Goal: Task Accomplishment & Management: Use online tool/utility

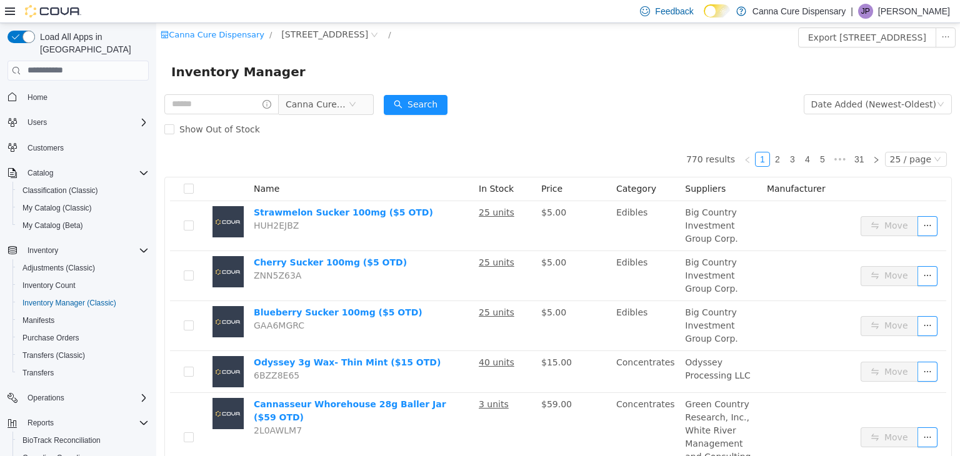
scroll to position [77, 0]
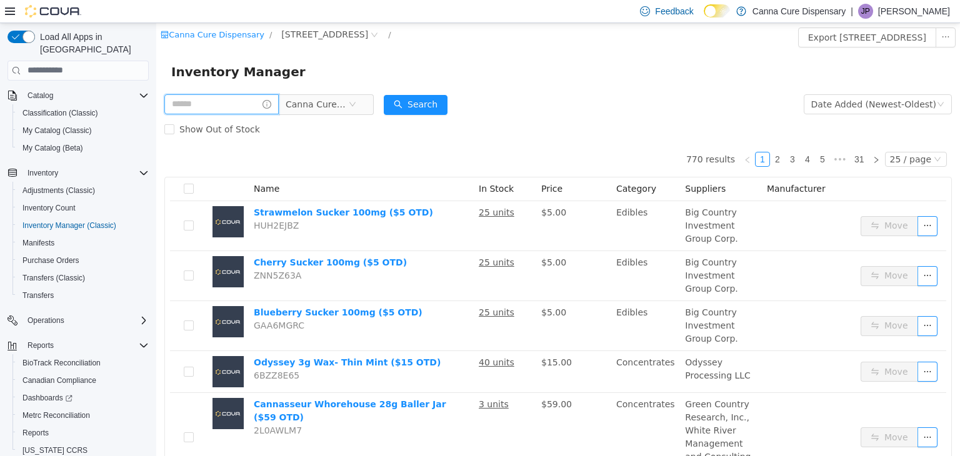
click at [182, 104] on input "text" at bounding box center [221, 104] width 114 height 20
type input "**********"
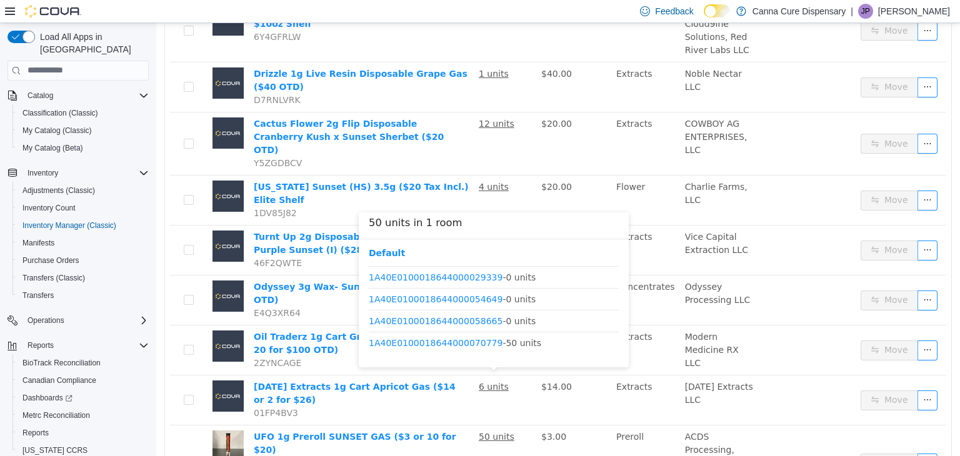
scroll to position [102, 0]
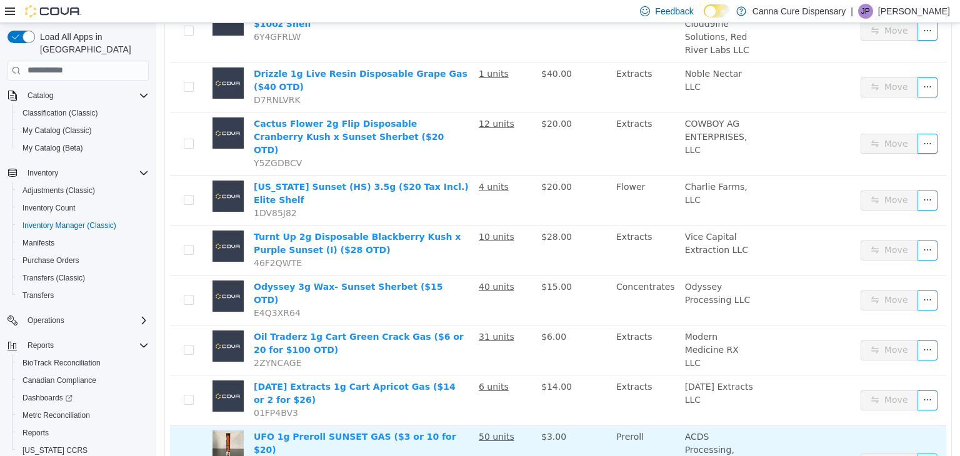
click at [926, 453] on button "button" at bounding box center [927, 463] width 20 height 20
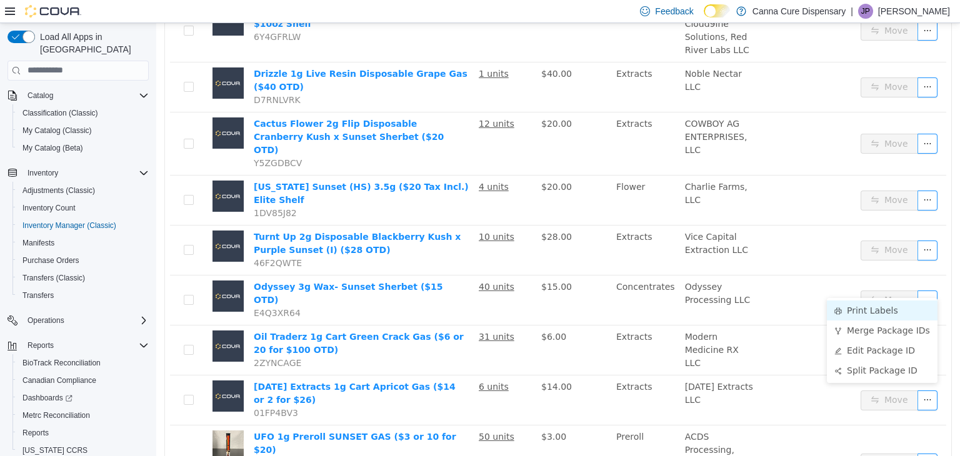
click at [860, 315] on li "Print Labels" at bounding box center [882, 310] width 111 height 20
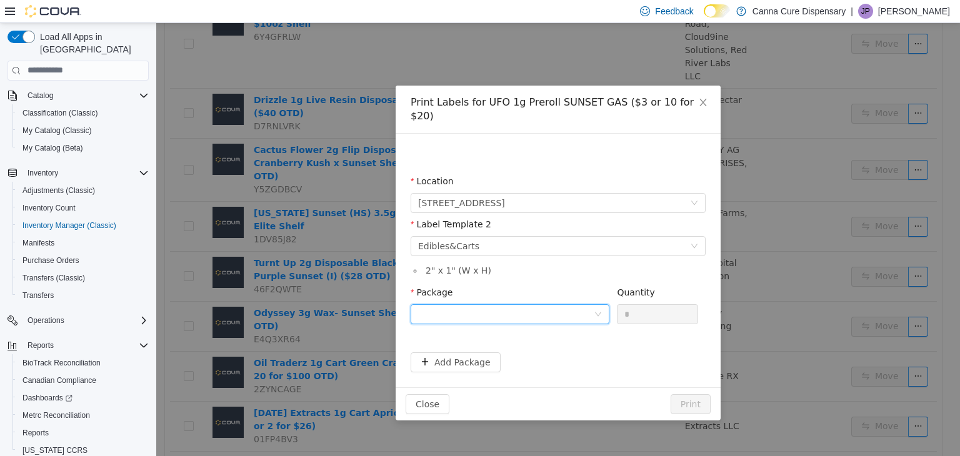
click at [532, 309] on div at bounding box center [510, 314] width 199 height 20
click at [532, 347] on strong "1A40E0100018644000070779" at bounding box center [491, 345] width 147 height 10
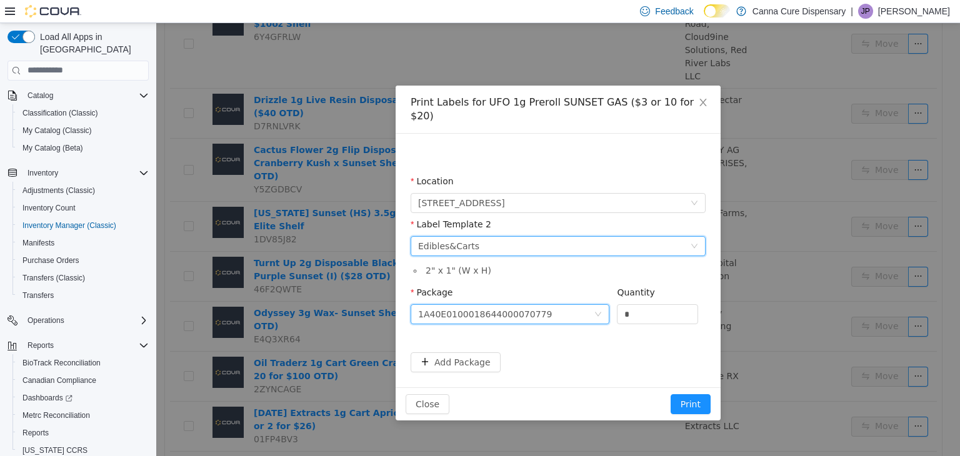
click at [470, 236] on div "Edibles&Carts" at bounding box center [448, 245] width 61 height 19
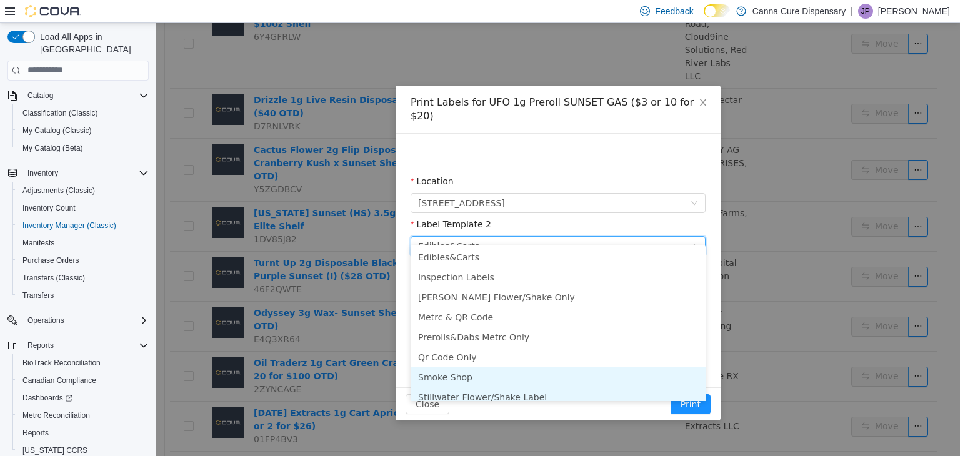
scroll to position [6, 0]
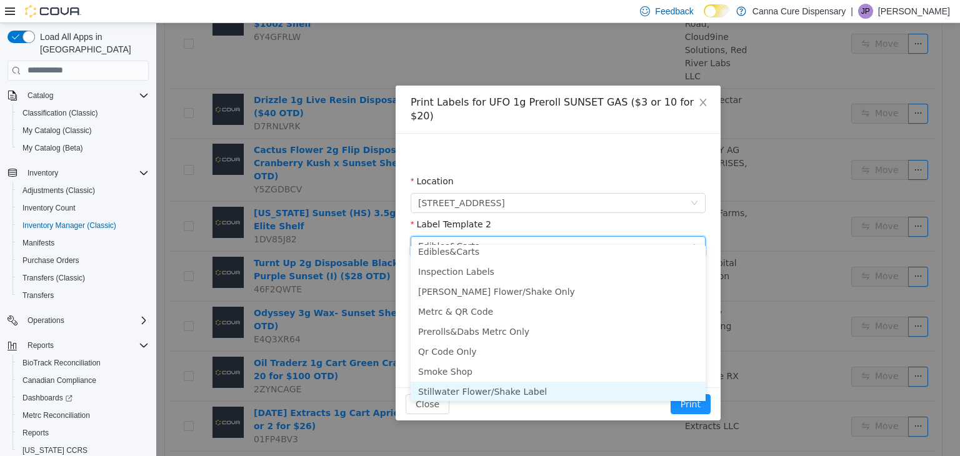
click at [501, 394] on li "Stillwater Flower/Shake Label" at bounding box center [558, 391] width 295 height 20
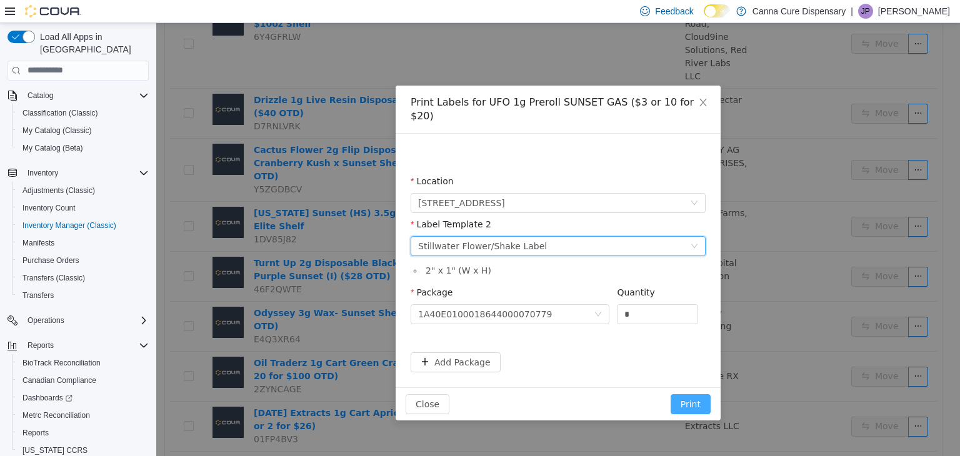
click at [704, 394] on button "Print" at bounding box center [690, 404] width 40 height 20
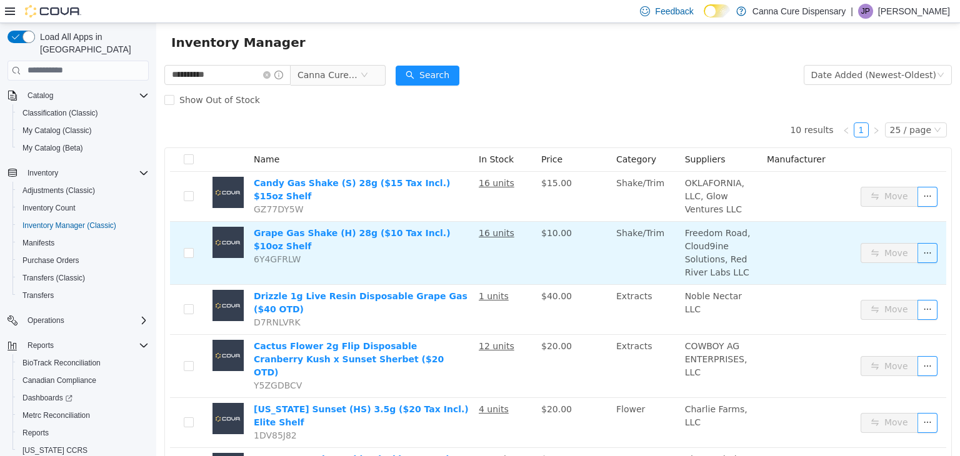
scroll to position [0, 0]
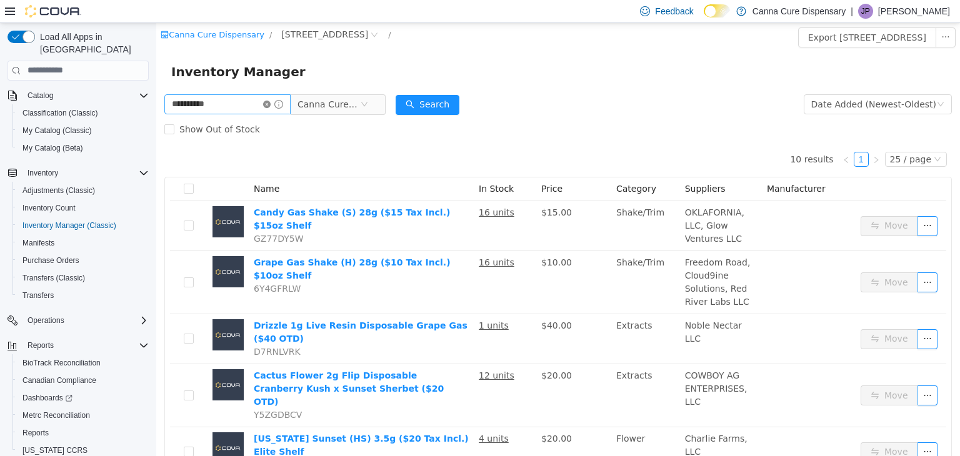
click at [271, 105] on icon "icon: close-circle" at bounding box center [266, 103] width 7 height 7
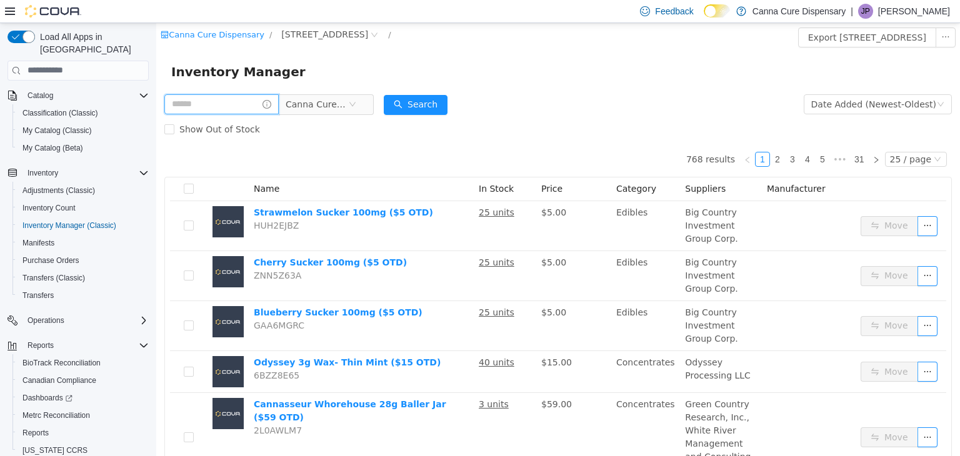
click at [261, 98] on input "text" at bounding box center [221, 104] width 114 height 20
type input "**********"
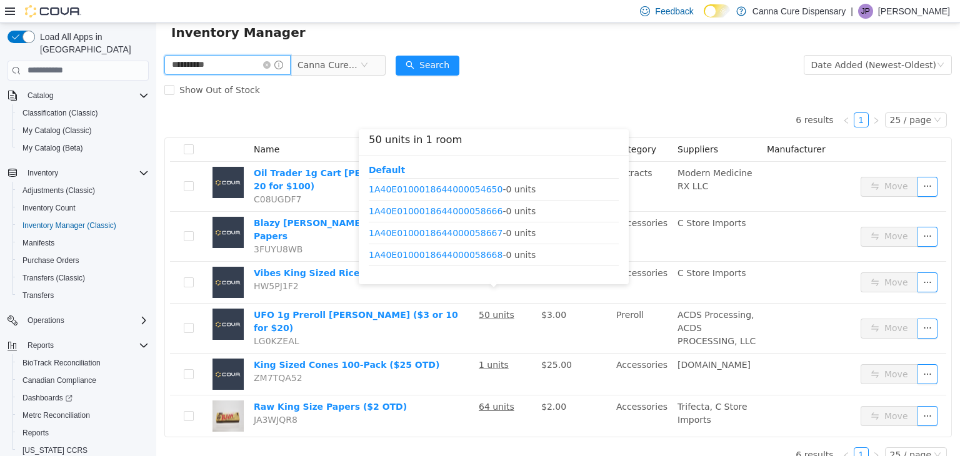
scroll to position [102, 0]
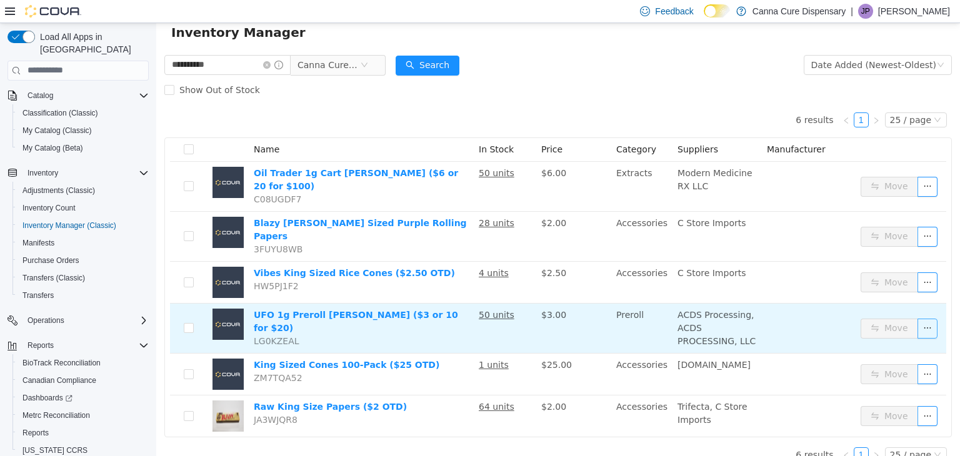
click at [925, 318] on button "button" at bounding box center [927, 328] width 20 height 20
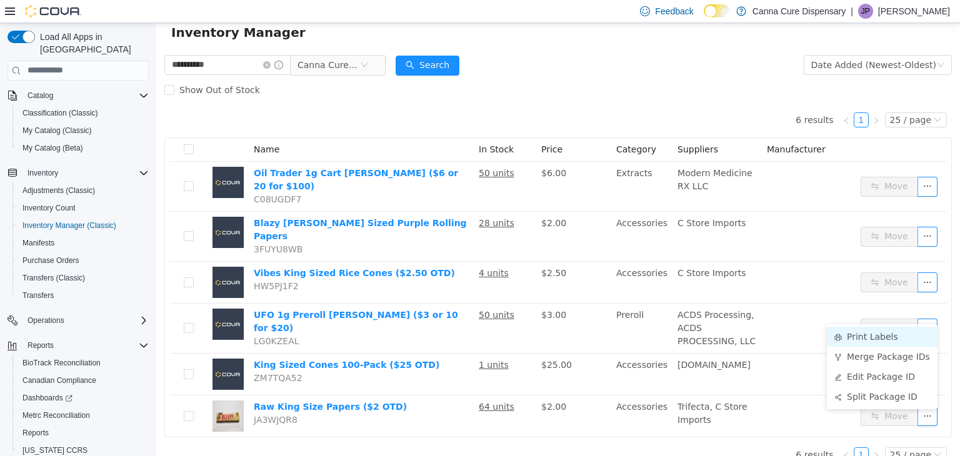
click at [867, 333] on li "Print Labels" at bounding box center [882, 336] width 111 height 20
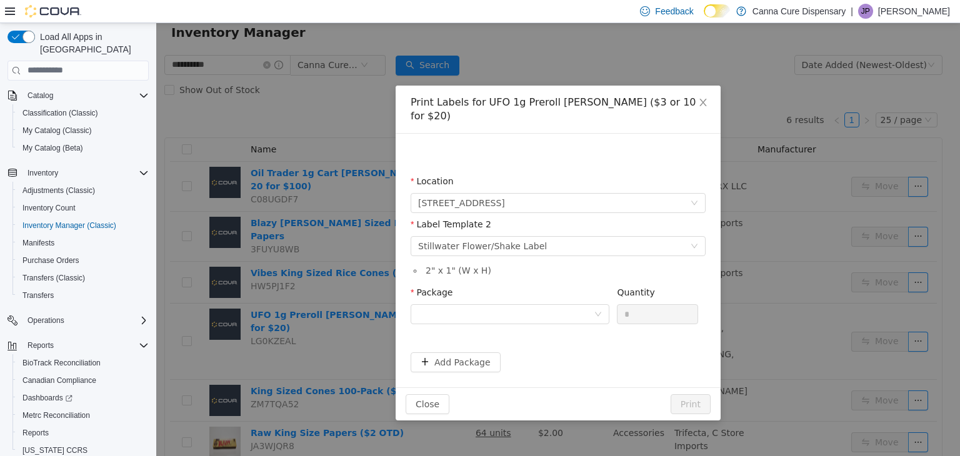
click at [565, 311] on div "Package" at bounding box center [510, 307] width 199 height 43
click at [573, 304] on div at bounding box center [506, 313] width 176 height 19
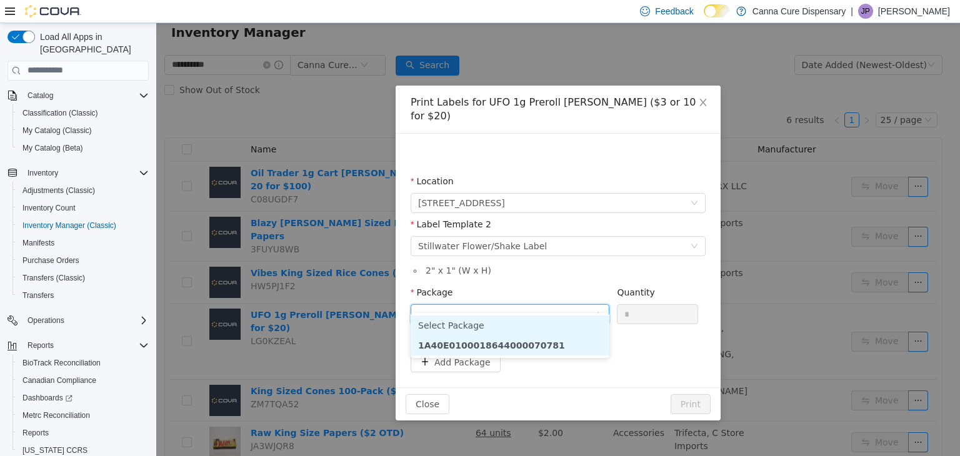
click at [577, 346] on li "1A40E0100018644000070781" at bounding box center [510, 345] width 199 height 20
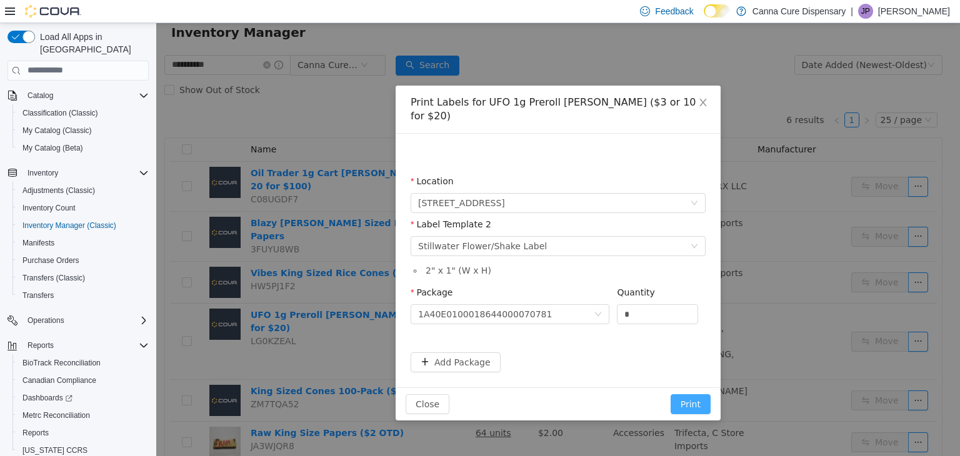
click at [692, 394] on button "Print" at bounding box center [690, 404] width 40 height 20
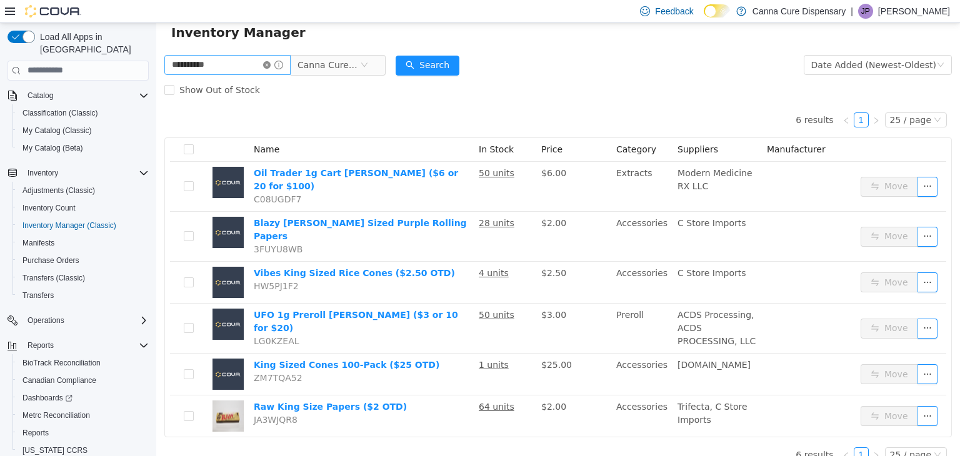
click at [271, 63] on icon "icon: close-circle" at bounding box center [266, 64] width 7 height 7
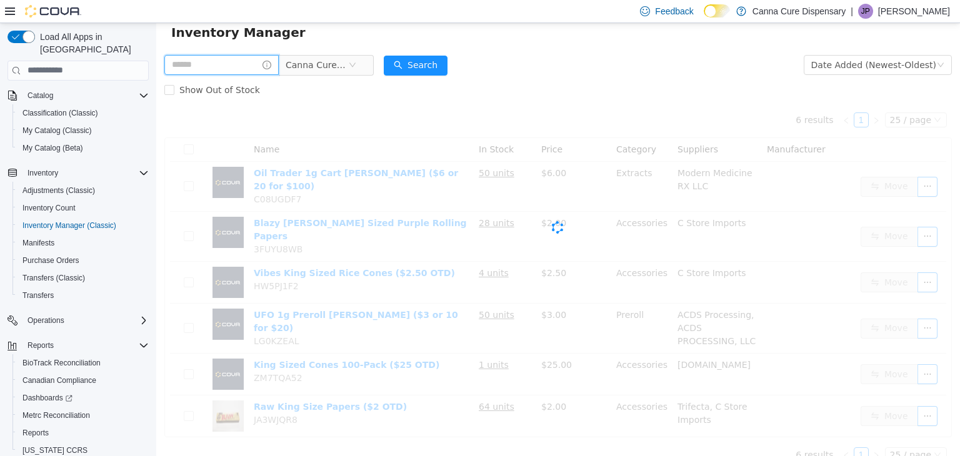
click at [255, 61] on input "text" at bounding box center [221, 64] width 114 height 20
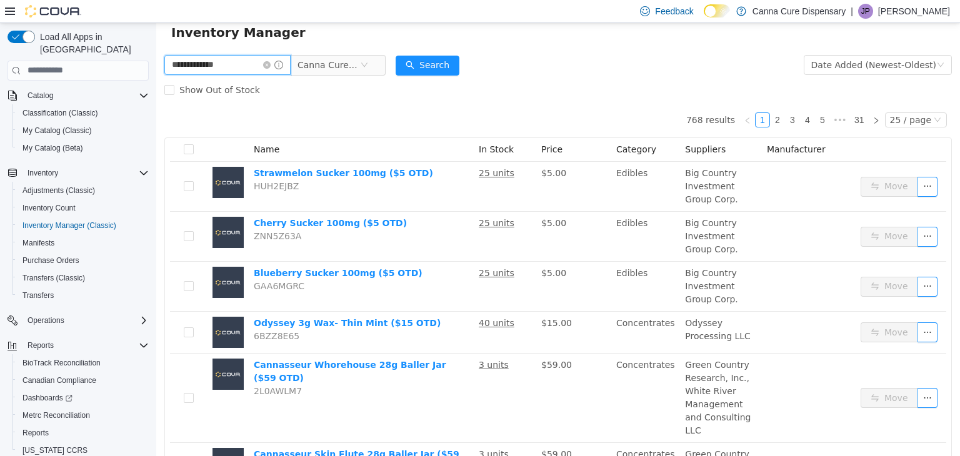
type input "**********"
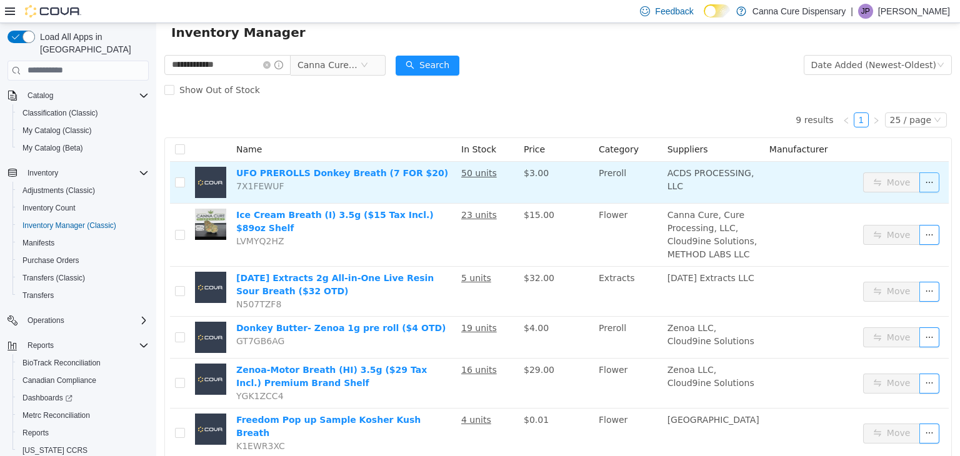
click at [919, 179] on button "button" at bounding box center [929, 182] width 20 height 20
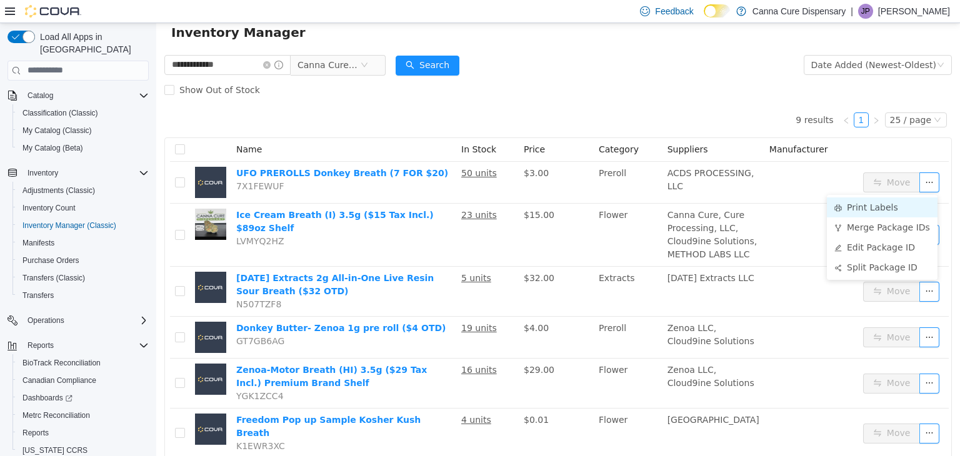
click at [900, 198] on li "Print Labels" at bounding box center [882, 207] width 111 height 20
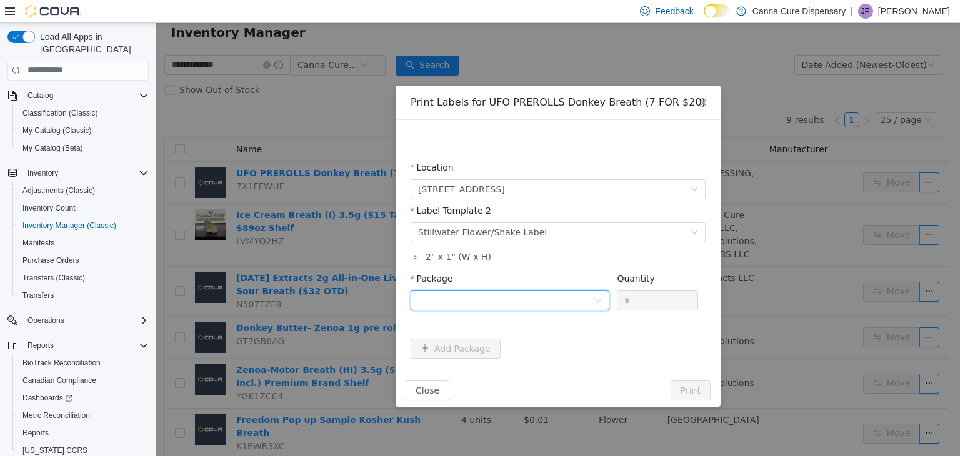
click at [575, 309] on div at bounding box center [510, 300] width 199 height 20
click at [577, 341] on li "1A40E0100018644000070783" at bounding box center [510, 345] width 199 height 20
click at [705, 395] on button "Print" at bounding box center [690, 390] width 40 height 20
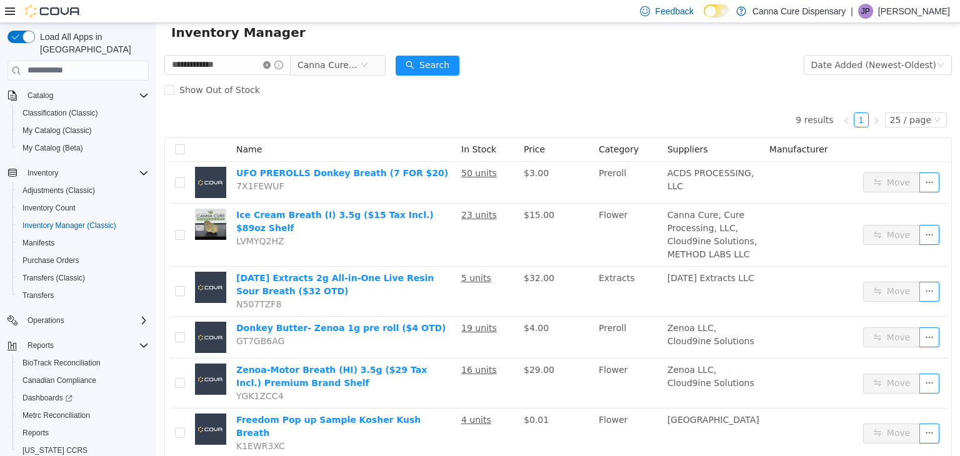
click at [271, 66] on icon "icon: close-circle" at bounding box center [266, 64] width 7 height 7
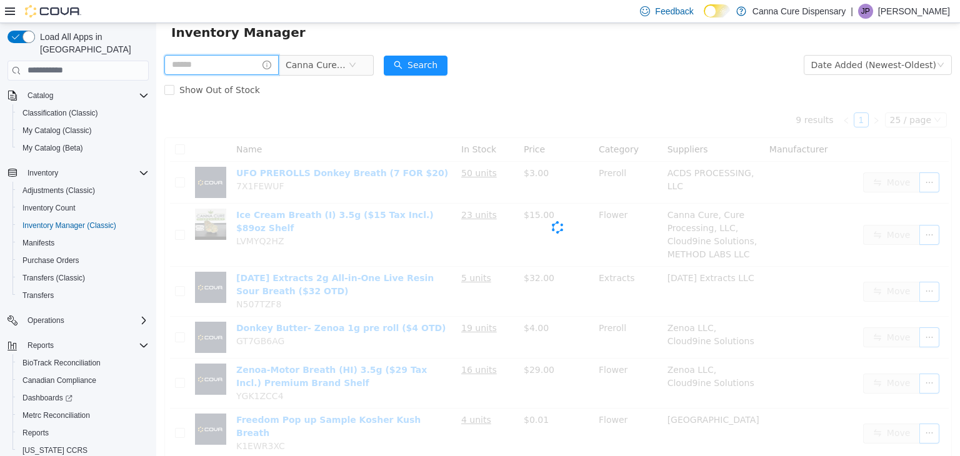
click at [266, 61] on input "text" at bounding box center [221, 64] width 114 height 20
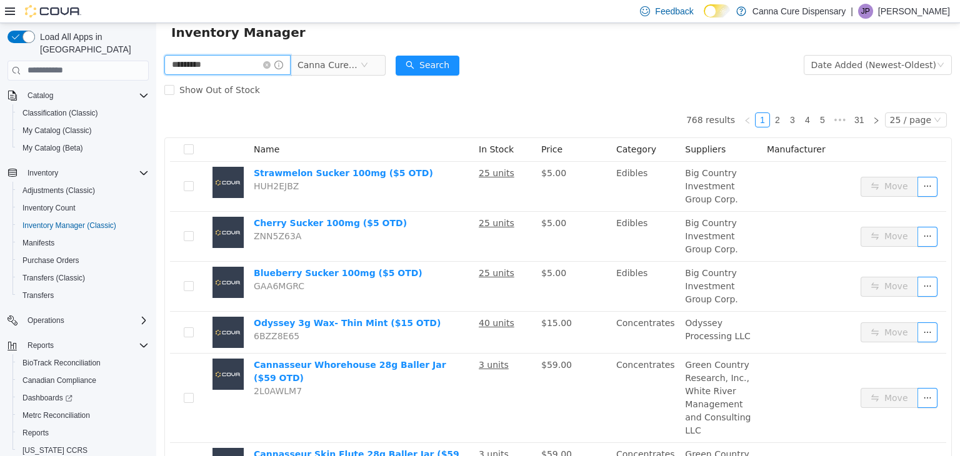
type input "*********"
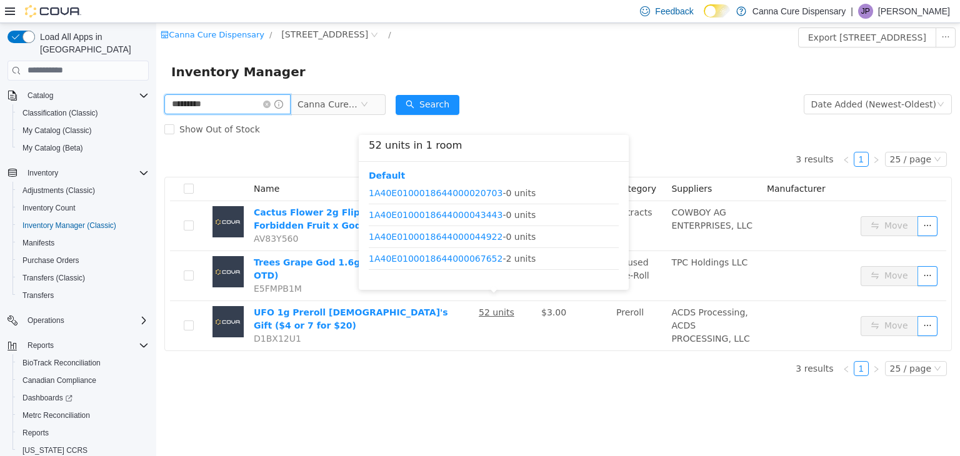
scroll to position [15, 0]
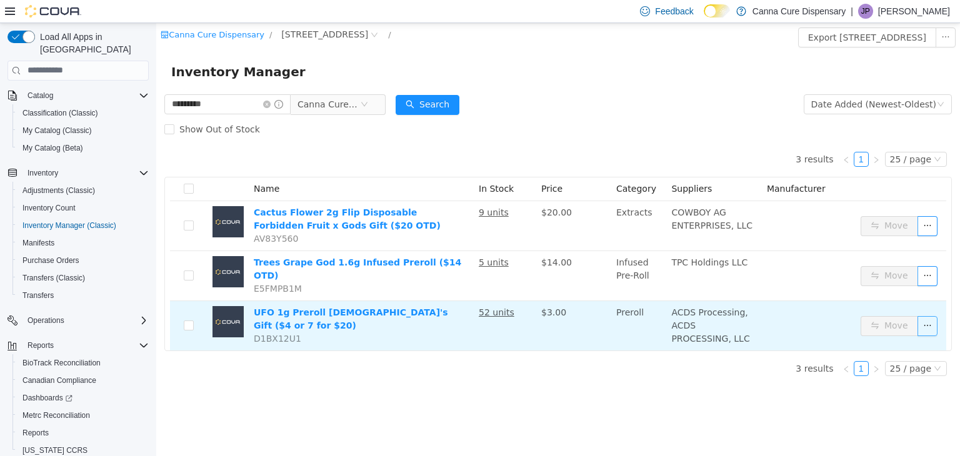
click at [923, 318] on button "button" at bounding box center [927, 326] width 20 height 20
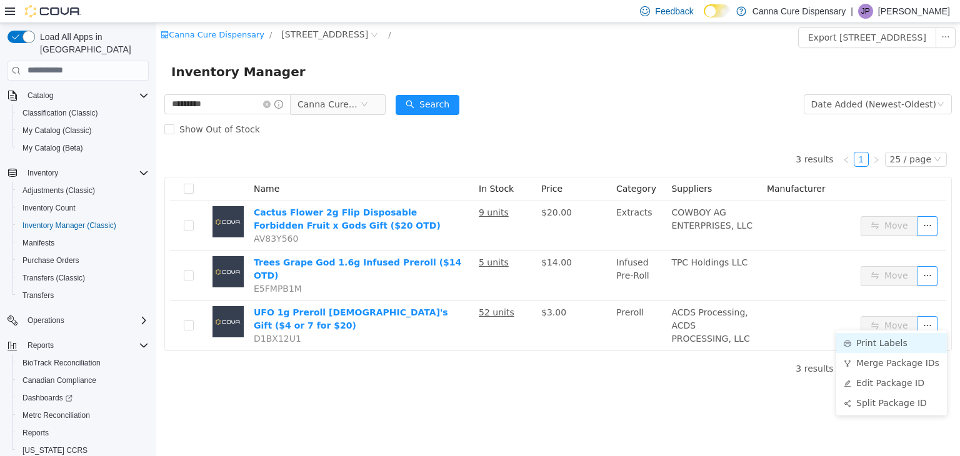
click at [870, 346] on li "Print Labels" at bounding box center [891, 342] width 111 height 20
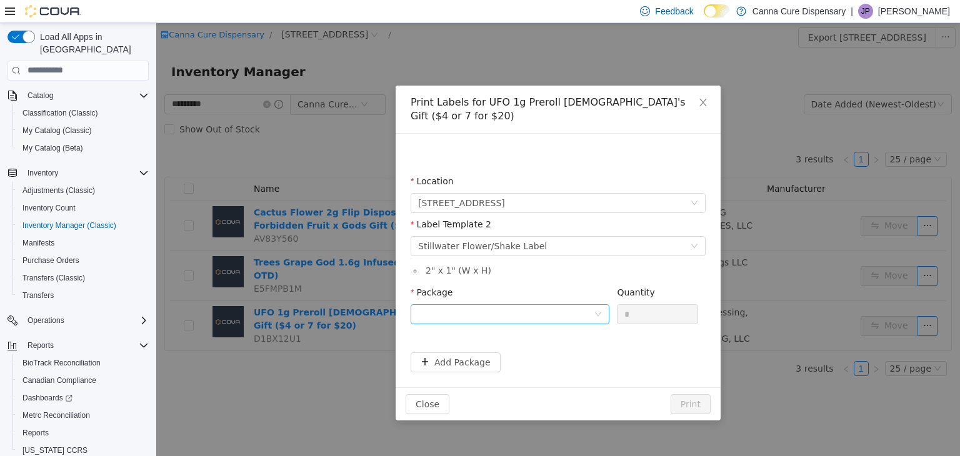
click at [573, 311] on div "Package" at bounding box center [510, 307] width 199 height 43
click at [576, 304] on div at bounding box center [506, 313] width 176 height 19
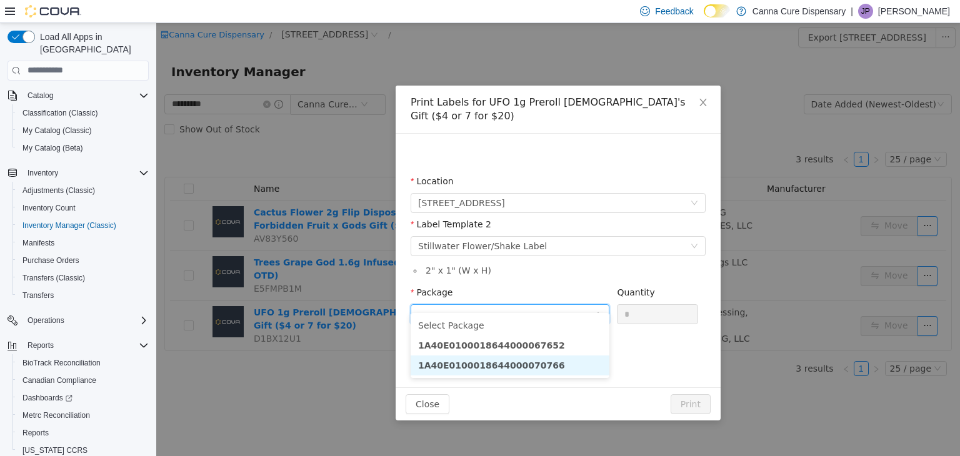
click at [571, 368] on li "1A40E0100018644000070766" at bounding box center [510, 365] width 199 height 20
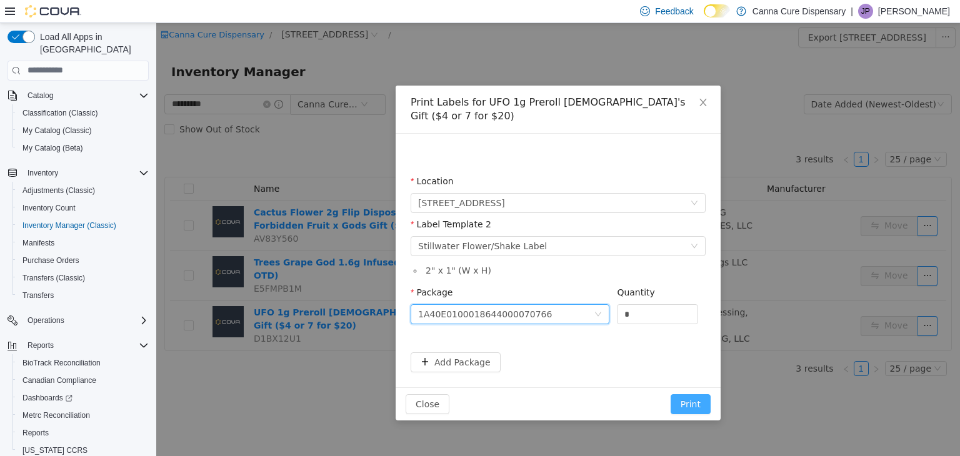
click at [689, 394] on button "Print" at bounding box center [690, 404] width 40 height 20
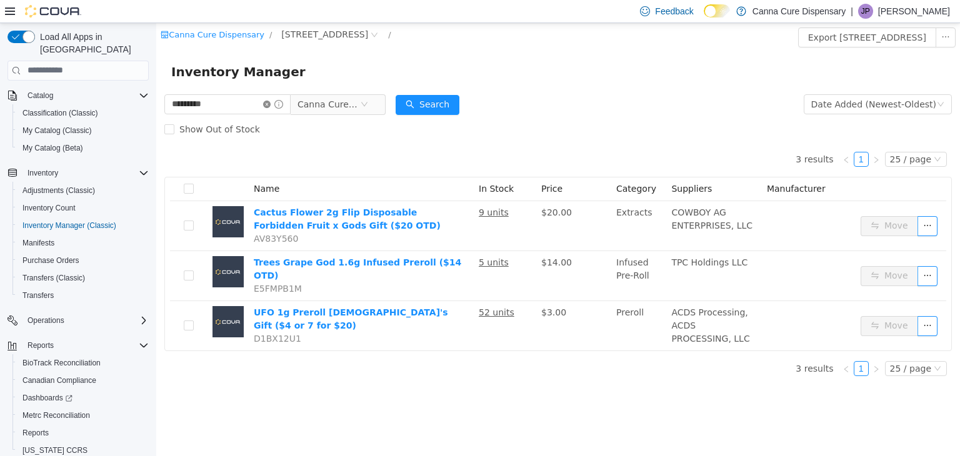
click at [271, 103] on icon "icon: close-circle" at bounding box center [266, 103] width 7 height 7
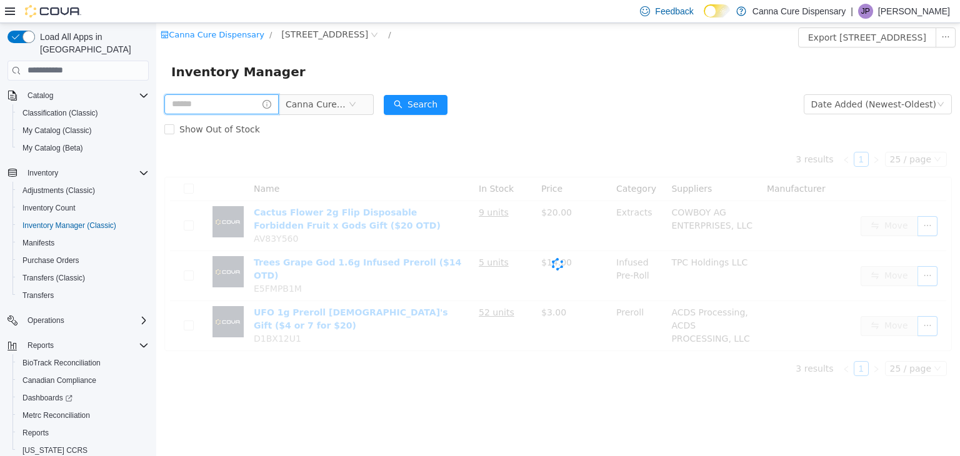
click at [257, 101] on input "text" at bounding box center [221, 104] width 114 height 20
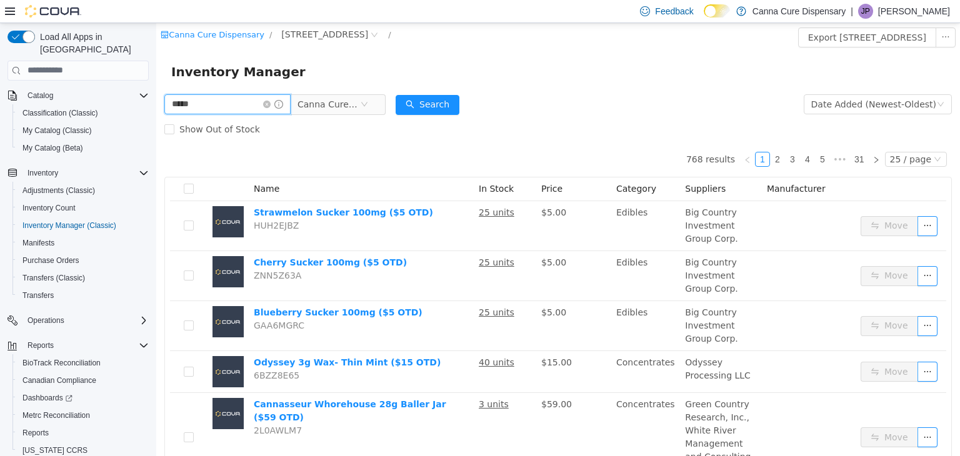
type input "*****"
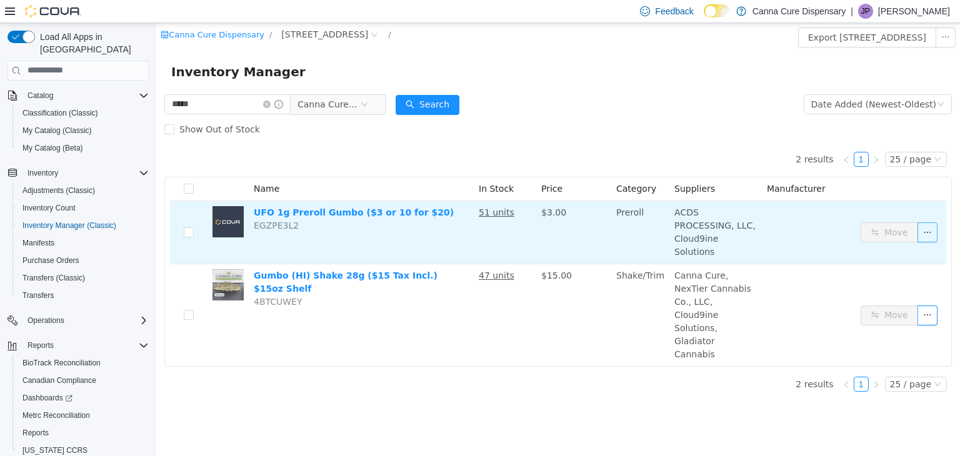
click at [922, 229] on button "button" at bounding box center [927, 232] width 20 height 20
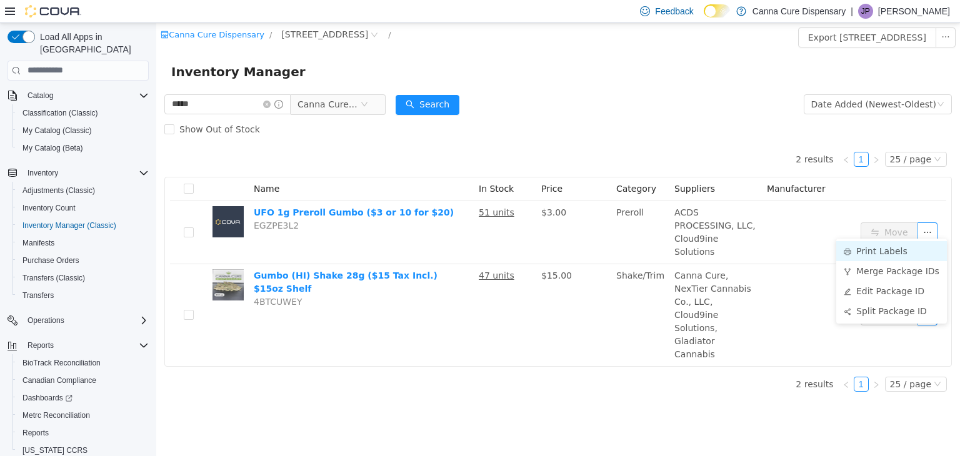
click at [861, 249] on li "Print Labels" at bounding box center [891, 251] width 111 height 20
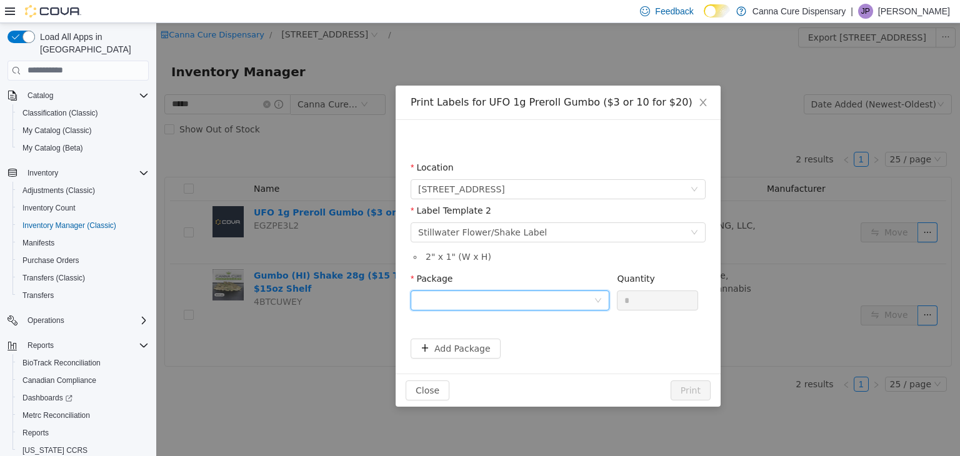
click at [605, 299] on div at bounding box center [510, 300] width 199 height 20
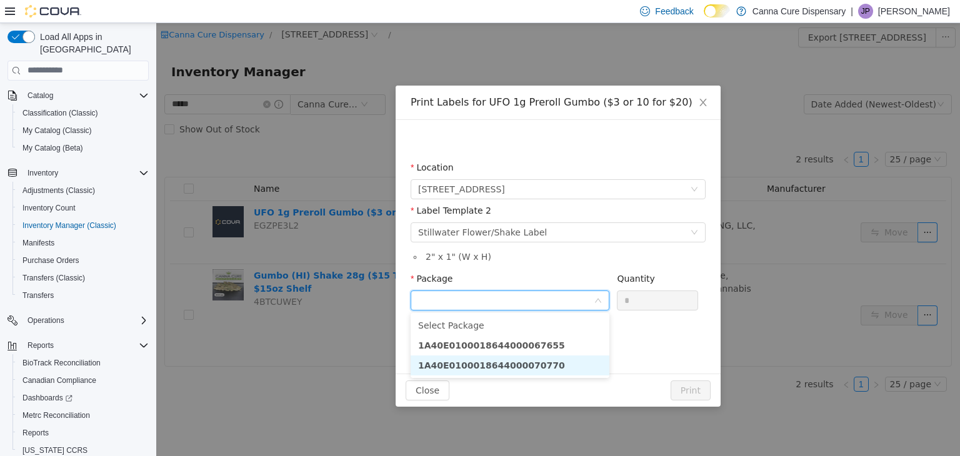
click at [560, 364] on li "1A40E0100018644000070770" at bounding box center [510, 365] width 199 height 20
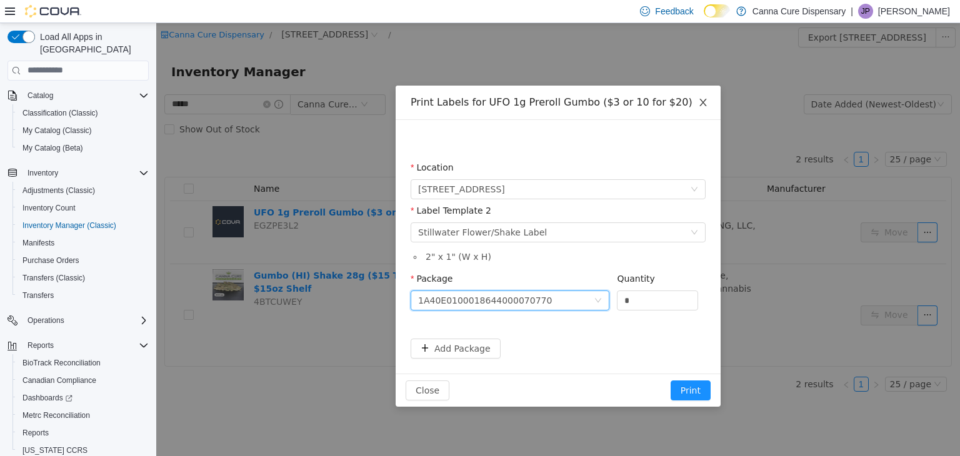
click at [699, 100] on icon "icon: close" at bounding box center [703, 102] width 10 height 10
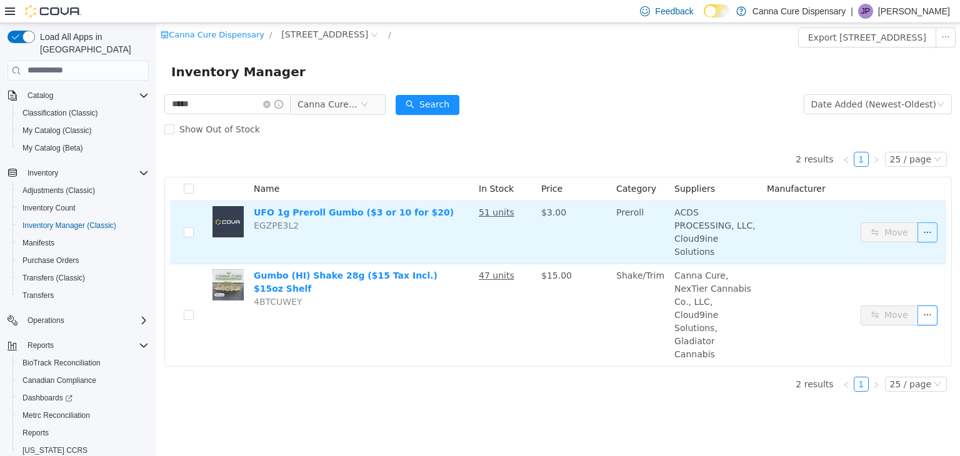
click at [926, 226] on button "button" at bounding box center [927, 232] width 20 height 20
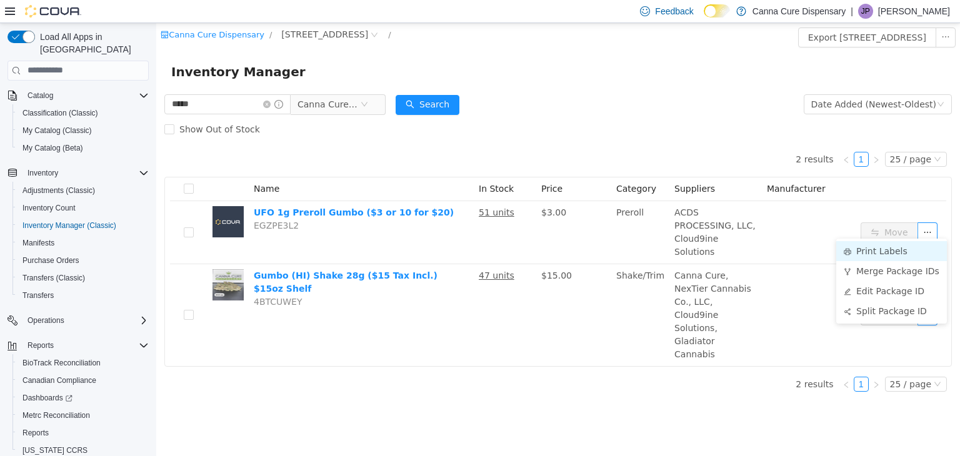
click at [862, 251] on li "Print Labels" at bounding box center [891, 251] width 111 height 20
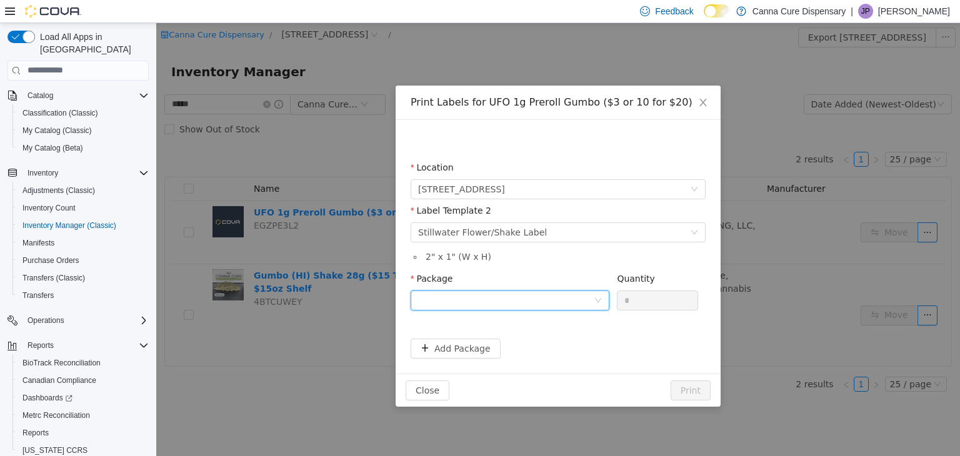
click at [579, 291] on div at bounding box center [506, 300] width 176 height 19
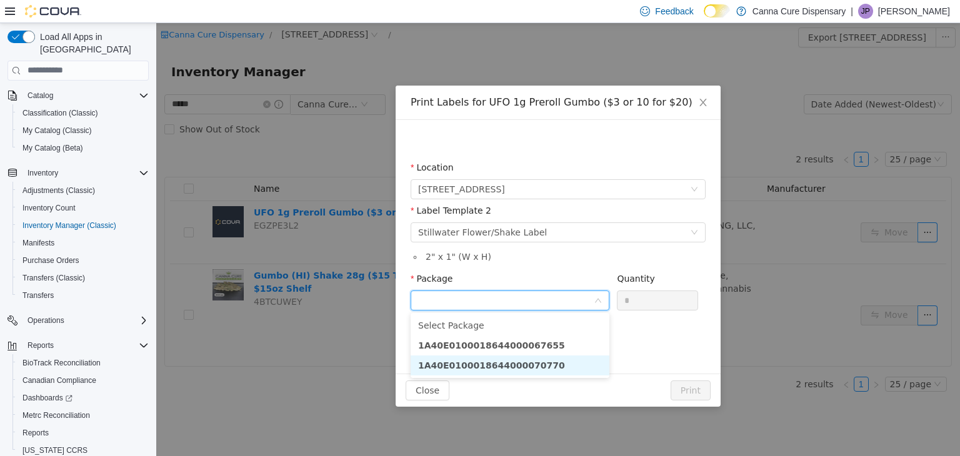
click at [569, 366] on li "1A40E0100018644000070770" at bounding box center [510, 365] width 199 height 20
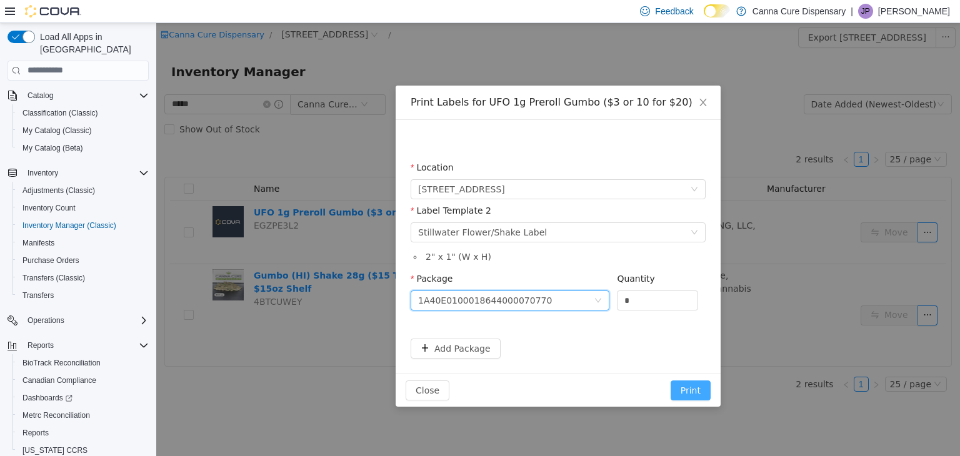
click at [701, 388] on button "Print" at bounding box center [690, 390] width 40 height 20
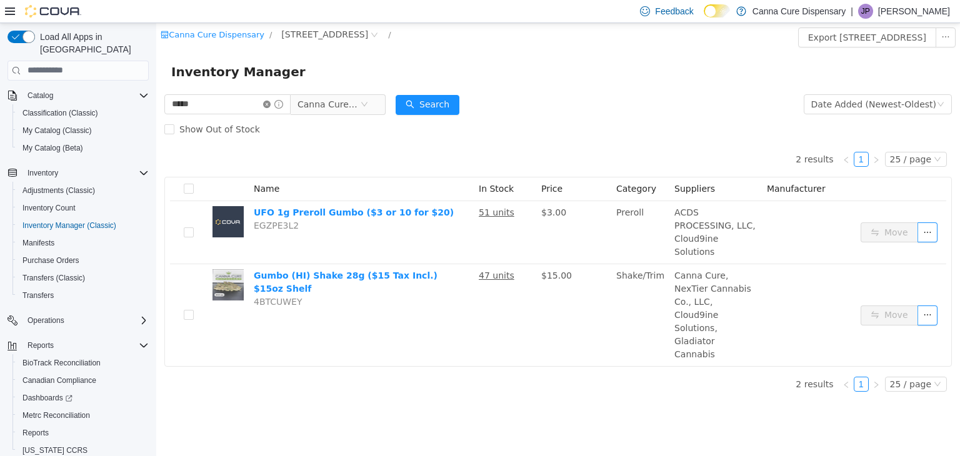
click at [271, 102] on icon "icon: close-circle" at bounding box center [266, 103] width 7 height 7
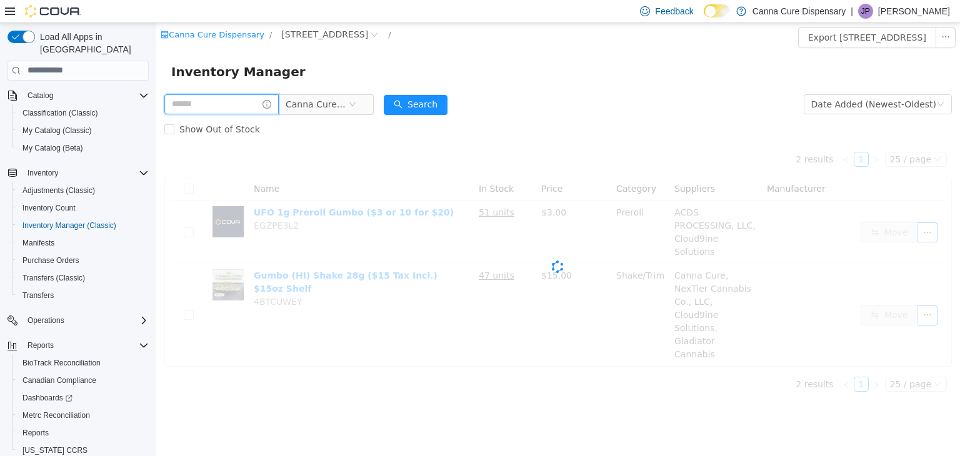
click at [248, 99] on input "text" at bounding box center [221, 104] width 114 height 20
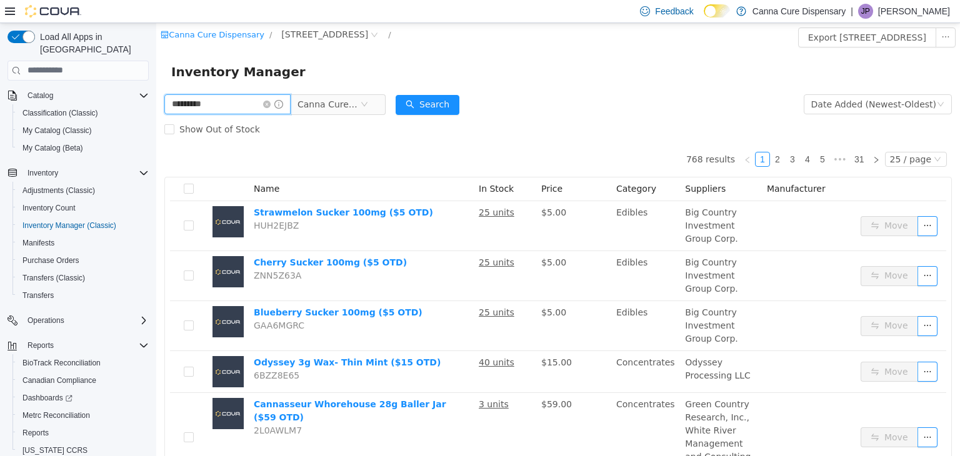
type input "*********"
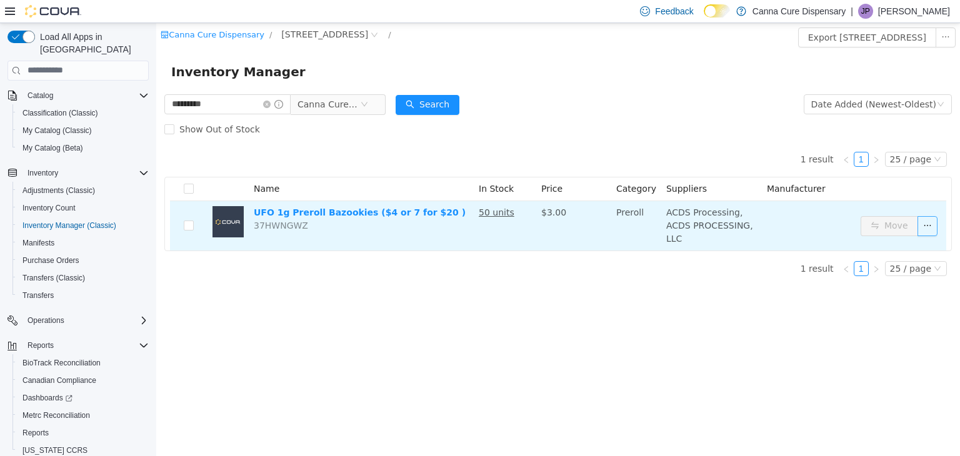
click at [920, 224] on button "button" at bounding box center [927, 226] width 20 height 20
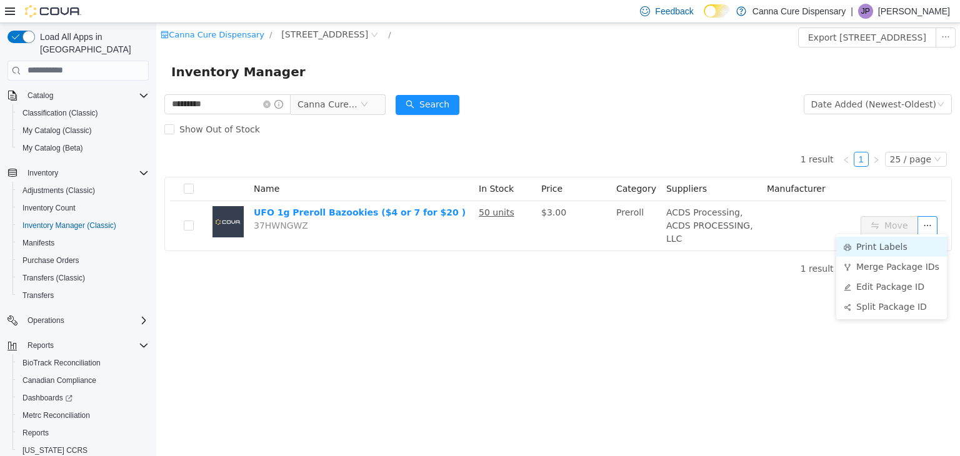
click at [880, 247] on li "Print Labels" at bounding box center [891, 246] width 111 height 20
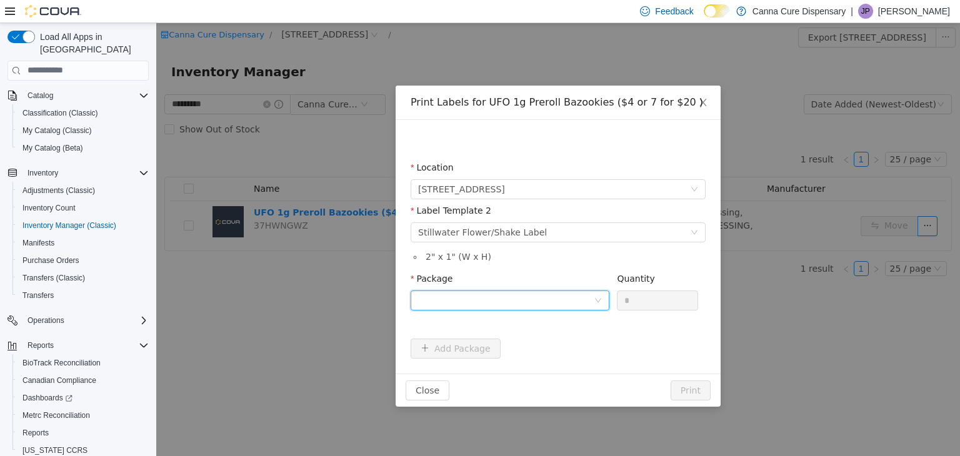
click at [513, 299] on div at bounding box center [506, 300] width 176 height 19
click at [540, 345] on li "1A40E0100018644000070756" at bounding box center [510, 345] width 199 height 20
click at [694, 382] on button "Print" at bounding box center [690, 390] width 40 height 20
